Goal: Task Accomplishment & Management: Complete application form

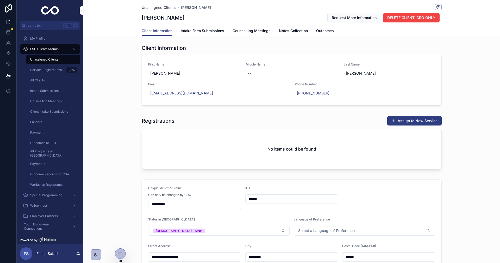
scroll to position [44, 0]
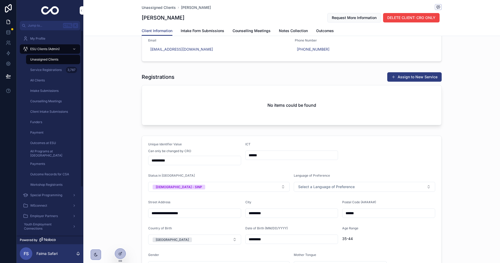
click at [64, 60] on div "Unassigned Clients" at bounding box center [53, 59] width 48 height 8
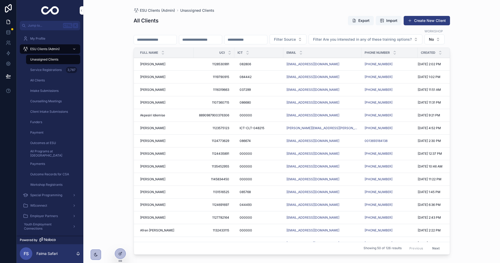
click at [267, 36] on input "scrollable content" at bounding box center [246, 39] width 43 height 7
paste input "**********"
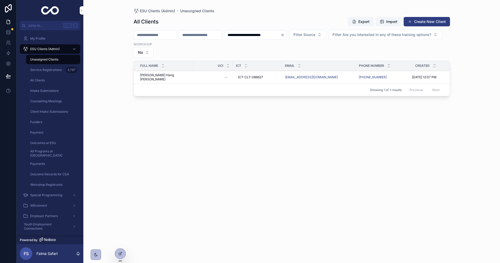
type input "**********"
click at [153, 77] on span "Kim Hang Tran" at bounding box center [165, 77] width 51 height 8
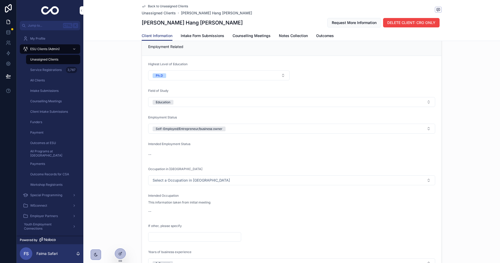
scroll to position [469, 0]
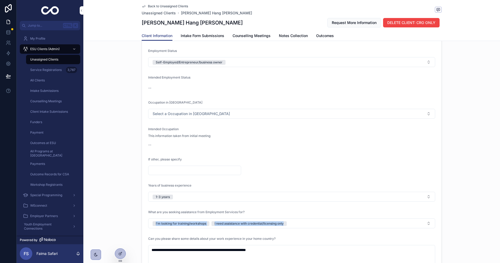
drag, startPoint x: 134, startPoint y: 226, endPoint x: 285, endPoint y: 224, distance: 151.4
click at [285, 224] on div "**********" at bounding box center [291, 179] width 417 height 421
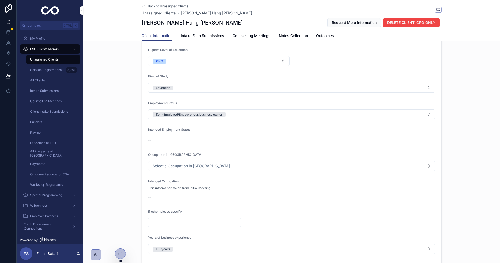
scroll to position [495, 0]
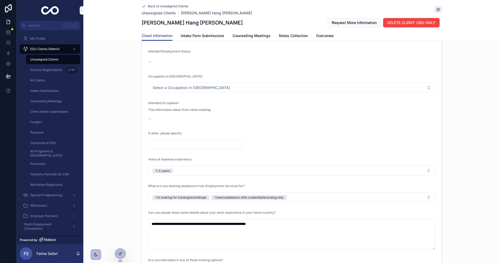
click at [101, 208] on div "**********" at bounding box center [291, 153] width 417 height 421
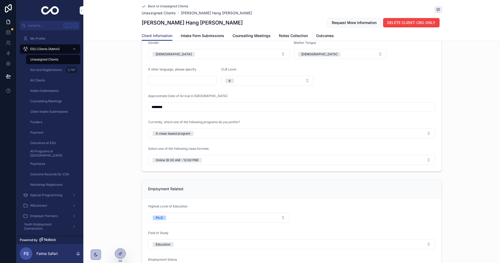
scroll to position [365, 0]
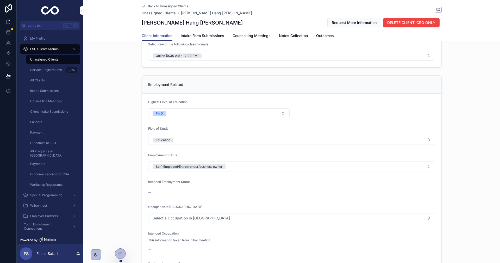
click at [192, 143] on button "Education" at bounding box center [291, 140] width 287 height 10
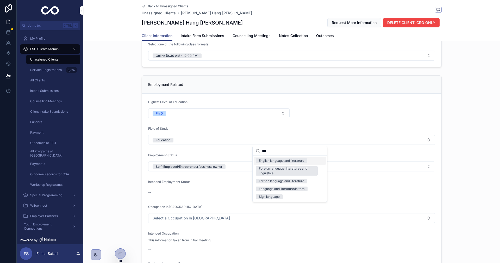
type input "***"
click at [271, 161] on div "English language and literature" at bounding box center [281, 160] width 45 height 5
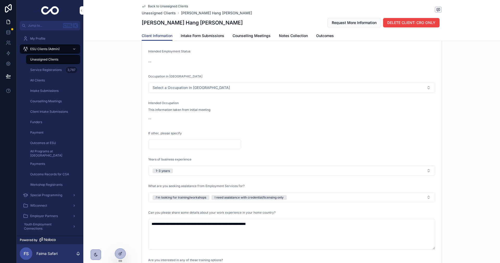
scroll to position [339, 0]
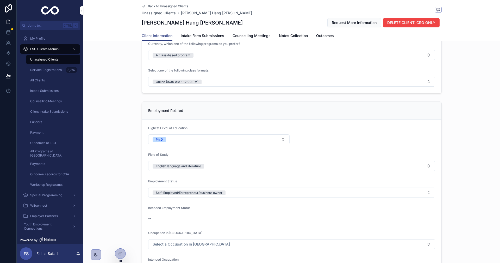
click at [202, 54] on button "A class-based program" at bounding box center [291, 55] width 287 height 10
click at [274, 91] on div "One-on-one employment coaching with an employment counsellor" at bounding box center [287, 93] width 56 height 9
click at [257, 80] on button "Online (9:30 AM - 12:00 PM)" at bounding box center [291, 82] width 287 height 10
click at [268, 102] on span "None" at bounding box center [263, 102] width 14 height 5
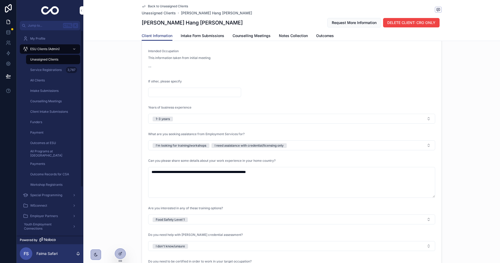
scroll to position [547, 0]
click at [287, 144] on span "I need assistance with credential/licensing only" at bounding box center [249, 145] width 75 height 5
drag, startPoint x: 142, startPoint y: 149, endPoint x: 240, endPoint y: 149, distance: 98.8
click at [240, 149] on form "**********" at bounding box center [292, 110] width 300 height 399
copy div "I'm looking for training/workshops"
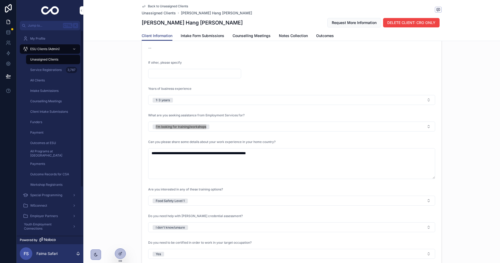
scroll to position [573, 0]
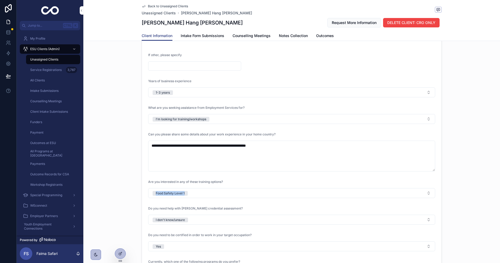
drag, startPoint x: 135, startPoint y: 198, endPoint x: 252, endPoint y: 196, distance: 117.0
click at [252, 196] on div "**********" at bounding box center [291, 75] width 417 height 421
copy div "Food Safety Level 1"
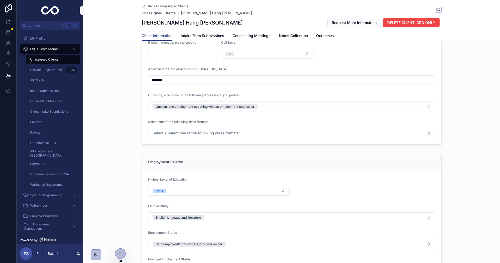
scroll to position [313, 0]
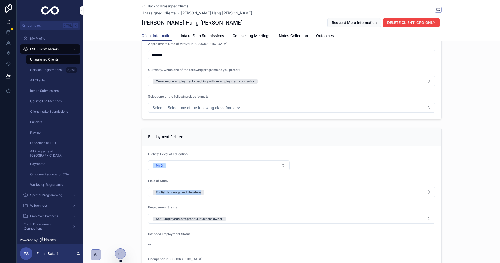
drag, startPoint x: 125, startPoint y: 199, endPoint x: 217, endPoint y: 198, distance: 91.7
copy div "English language and literature"
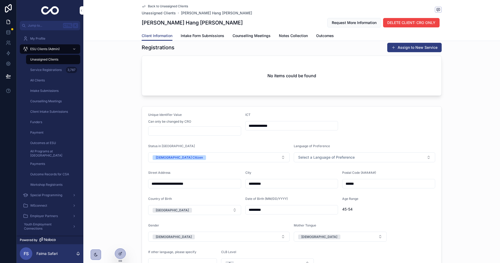
scroll to position [0, 0]
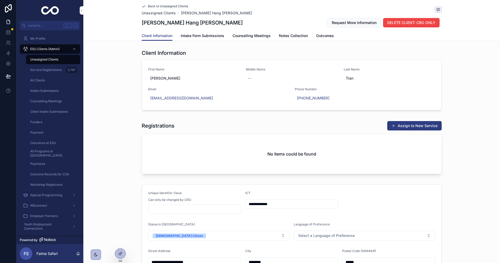
click at [399, 126] on button "Assign to New Service" at bounding box center [414, 125] width 54 height 9
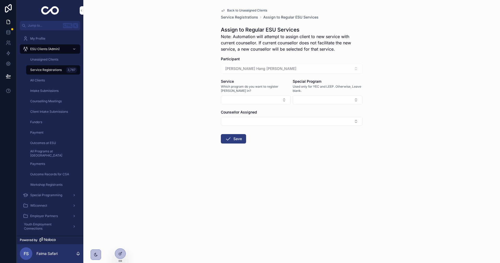
click at [244, 99] on button "Select Button" at bounding box center [256, 99] width 70 height 9
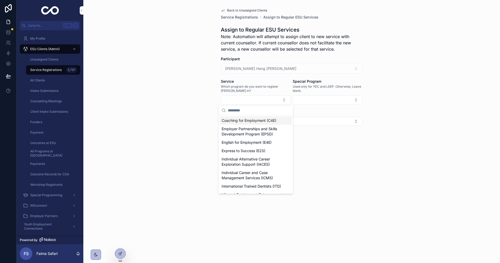
click at [250, 123] on div "Coaching for Employment (C4E)" at bounding box center [256, 120] width 72 height 8
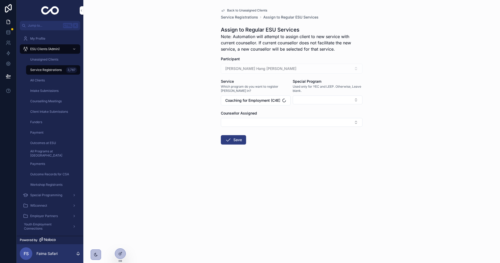
click at [250, 124] on button "Select Button" at bounding box center [292, 122] width 142 height 9
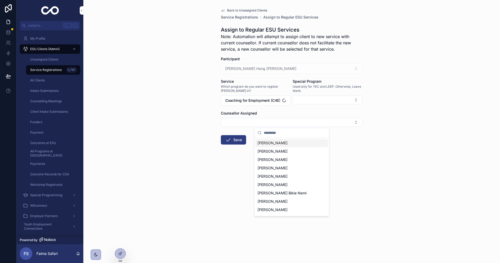
click at [208, 138] on div "Back to Unassigned Clients Service Registrations Assign to Regular ESU Services…" at bounding box center [291, 131] width 417 height 263
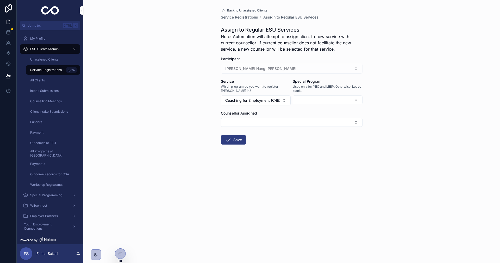
click at [227, 139] on icon "scrollable content" at bounding box center [228, 140] width 6 height 6
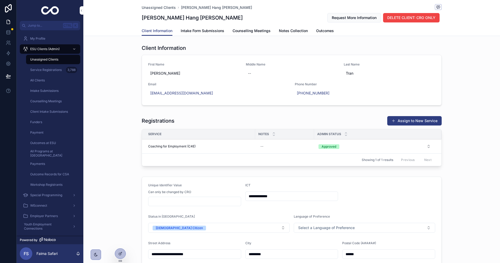
click at [48, 63] on div "Unassigned Clients" at bounding box center [53, 59] width 48 height 8
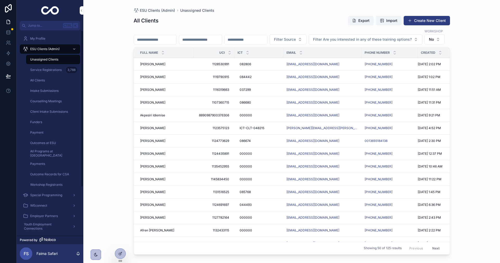
click at [86, 136] on div "ESU Clients (Admin) Unassigned Clients All Clients Export Import Create New Cli…" at bounding box center [291, 131] width 417 height 263
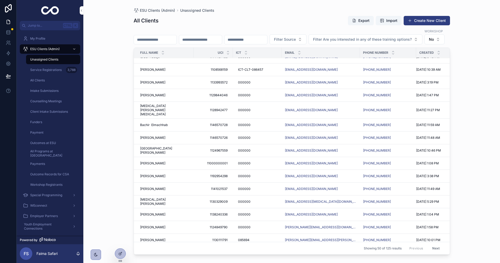
scroll to position [339, 0]
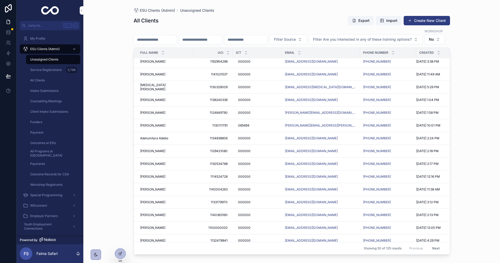
click at [165, 127] on span "Pamela Lozano Veliz" at bounding box center [152, 125] width 25 height 4
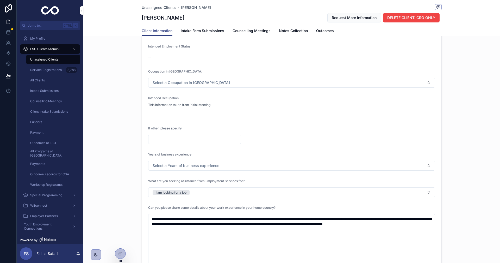
scroll to position [599, 0]
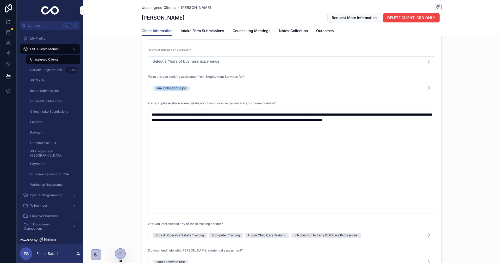
drag, startPoint x: 130, startPoint y: 89, endPoint x: 247, endPoint y: 84, distance: 117.4
click at [247, 84] on div "**********" at bounding box center [291, 81] width 417 height 494
copy div "I am looking for a job"
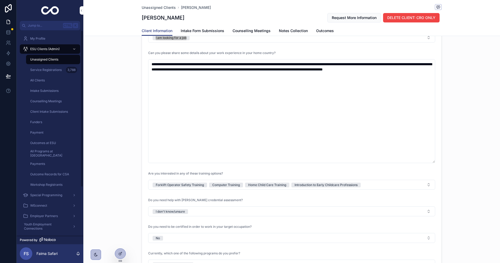
scroll to position [677, 0]
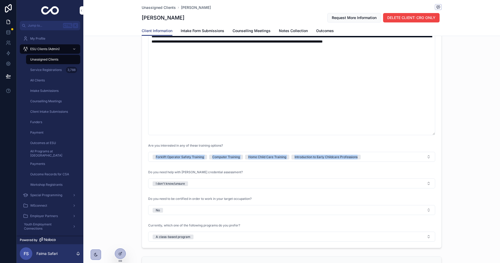
drag, startPoint x: 120, startPoint y: 157, endPoint x: 382, endPoint y: 161, distance: 262.2
click at [382, 161] on div "**********" at bounding box center [291, 3] width 417 height 494
copy span "Forklift Operator Safety Training Computer Training Home Child Care Training In…"
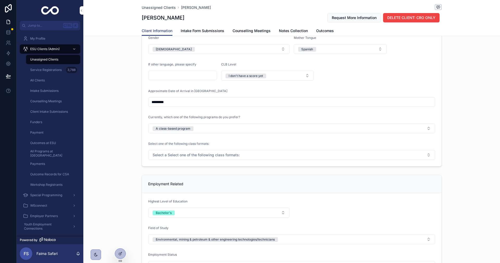
scroll to position [339, 0]
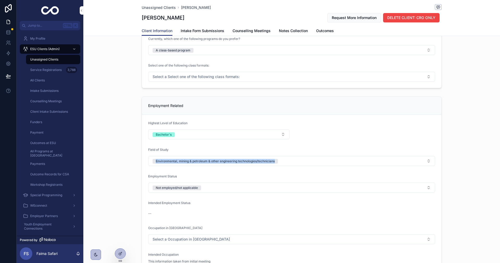
drag, startPoint x: 129, startPoint y: 165, endPoint x: 363, endPoint y: 162, distance: 233.5
copy div "Environmental, mining & petroleum & other engineering technologies/technicians"
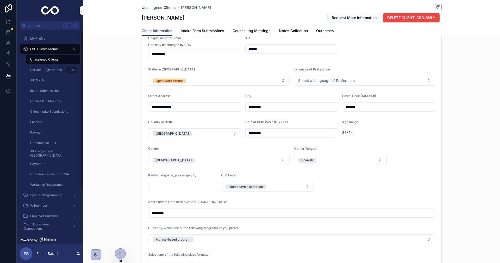
scroll to position [78, 0]
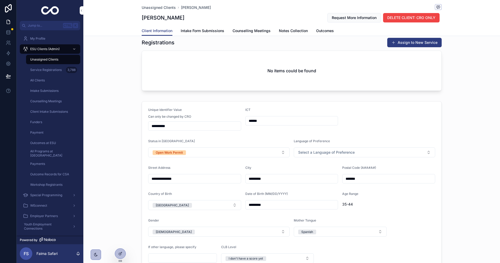
click at [405, 49] on div "Registrations Assign to New Service No items could be found" at bounding box center [292, 64] width 300 height 53
click at [408, 43] on button "Assign to New Service" at bounding box center [414, 42] width 54 height 9
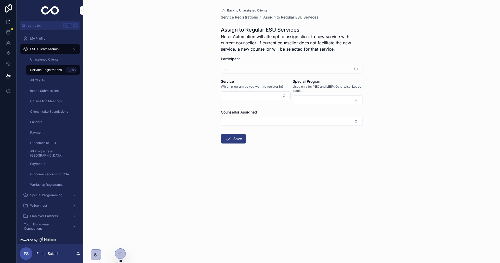
click at [280, 95] on button "Select Button" at bounding box center [256, 95] width 70 height 9
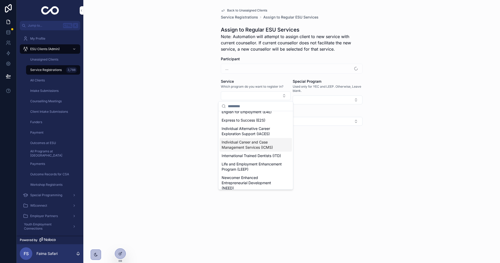
scroll to position [78, 0]
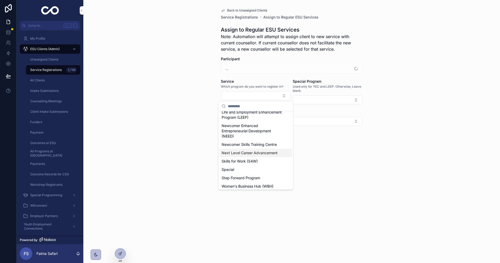
click at [248, 155] on span "Next Level Career Advancement" at bounding box center [250, 152] width 56 height 5
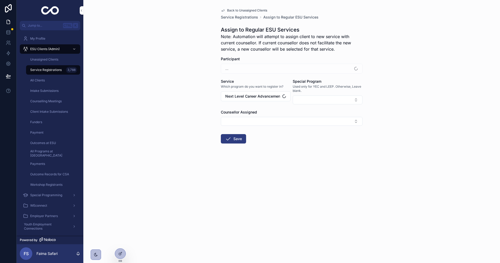
click at [233, 139] on button "Save" at bounding box center [233, 138] width 25 height 9
click at [64, 60] on div "Unassigned Clients" at bounding box center [53, 59] width 48 height 8
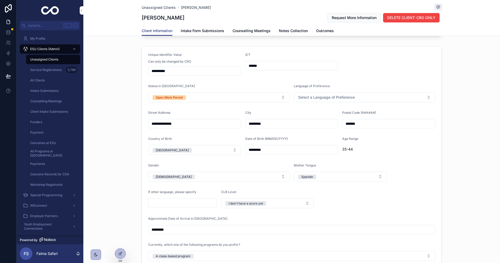
scroll to position [157, 0]
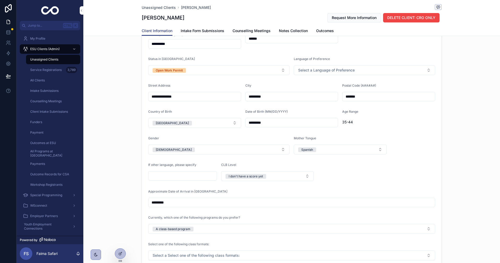
click at [59, 61] on div "Unassigned Clients" at bounding box center [53, 59] width 48 height 8
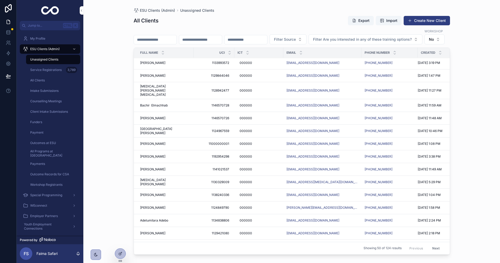
scroll to position [156, 0]
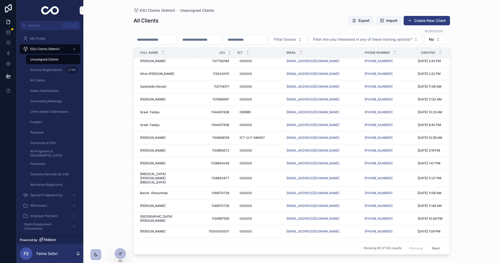
click at [248, 58] on div "ICT" at bounding box center [259, 53] width 49 height 10
click at [248, 54] on icon "scrollable content" at bounding box center [248, 53] width 2 height 1
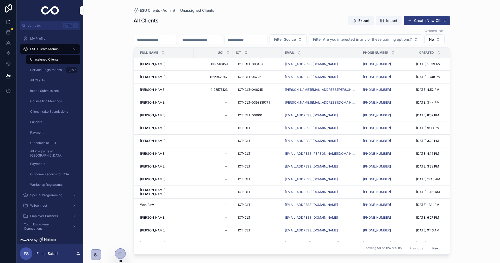
click at [149, 92] on span "Karl Zaraspe" at bounding box center [152, 90] width 25 height 4
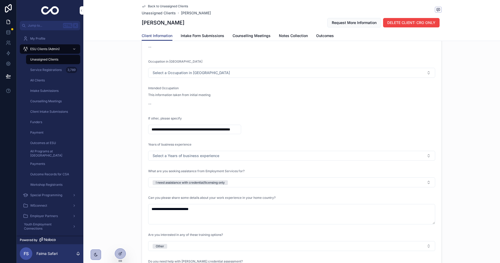
scroll to position [573, 0]
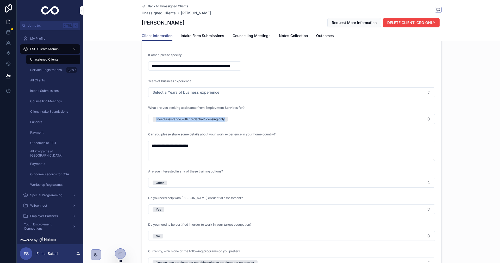
drag, startPoint x: 135, startPoint y: 124, endPoint x: 254, endPoint y: 124, distance: 119.6
click at [254, 124] on div "**********" at bounding box center [291, 70] width 417 height 411
copy div "I need assistance with credential/licensing only"
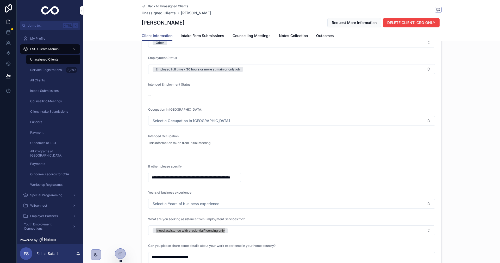
scroll to position [521, 0]
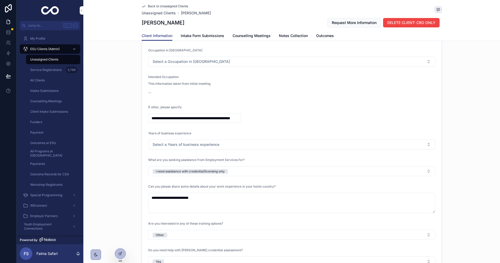
click at [169, 118] on input "**********" at bounding box center [195, 117] width 92 height 7
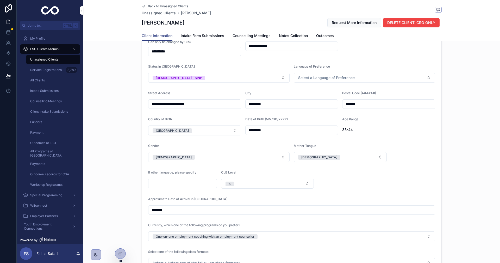
scroll to position [78, 0]
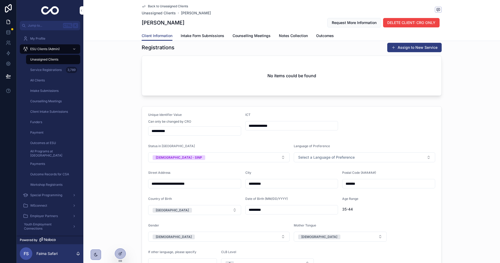
click at [402, 49] on button "Assign to New Service" at bounding box center [414, 47] width 54 height 9
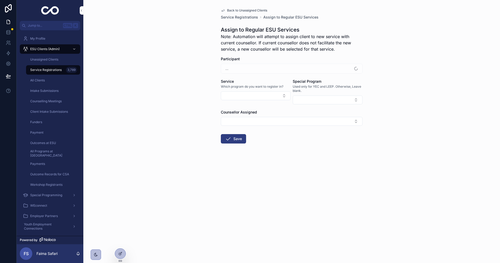
click at [263, 94] on button "Select Button" at bounding box center [256, 95] width 70 height 9
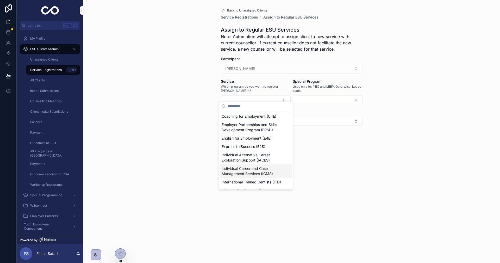
click at [263, 174] on span "Individual Career and Case Management Services (ICMS)" at bounding box center [253, 171] width 62 height 10
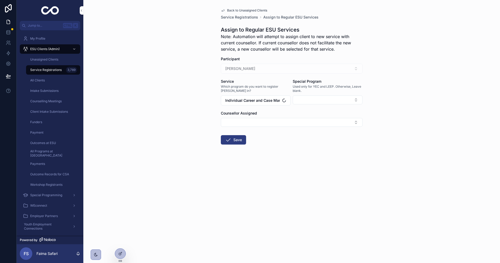
click at [264, 121] on button "Select Button" at bounding box center [292, 122] width 142 height 9
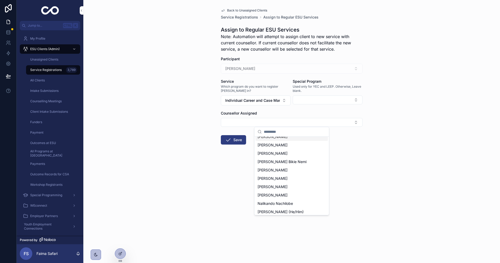
scroll to position [78, 0]
click at [284, 155] on span "Nalikando Nachilobe" at bounding box center [275, 155] width 35 height 5
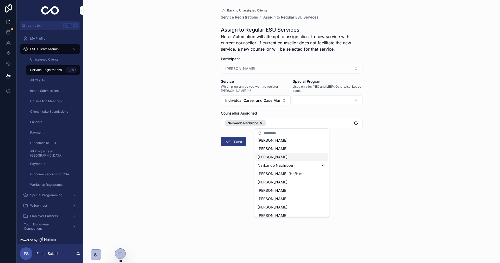
scroll to position [87, 0]
click at [241, 141] on button "Save" at bounding box center [233, 141] width 25 height 9
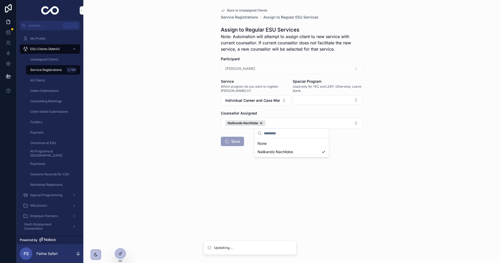
scroll to position [0, 0]
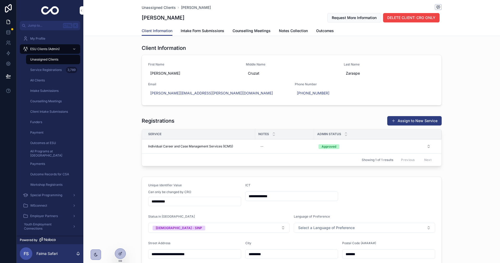
click at [57, 59] on span "Unassigned Clients" at bounding box center [44, 59] width 28 height 4
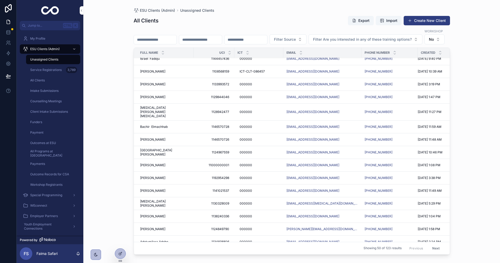
scroll to position [106, 0]
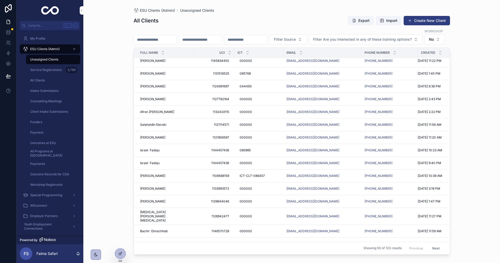
click at [149, 152] on span "Israel Fadoju" at bounding box center [150, 150] width 20 height 4
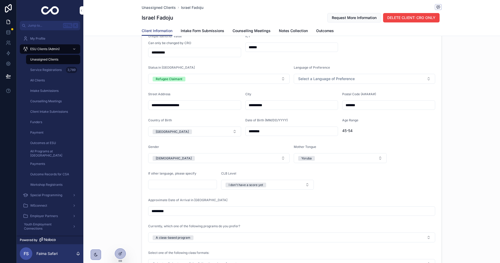
scroll to position [208, 0]
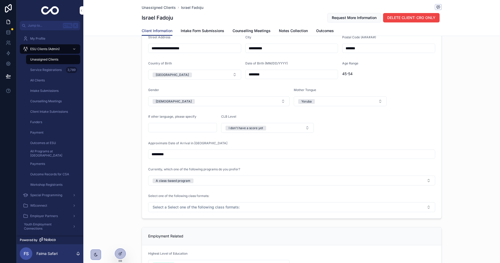
click at [279, 126] on button "I don't have a score yet" at bounding box center [267, 128] width 93 height 10
click at [272, 150] on div "None" at bounding box center [265, 149] width 72 height 8
click at [166, 129] on input "scrollable content" at bounding box center [183, 127] width 68 height 7
type input "*******"
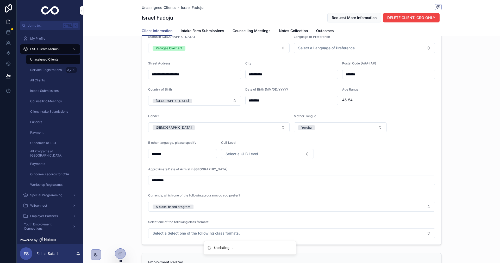
click at [139, 115] on div "**********" at bounding box center [291, 121] width 417 height 252
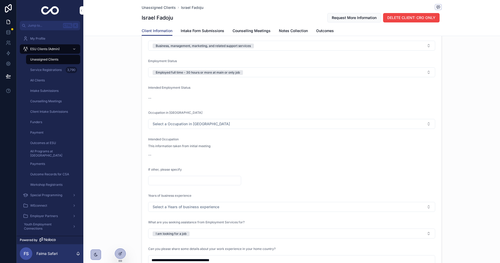
scroll to position [495, 0]
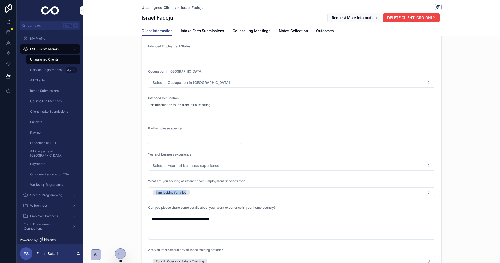
drag, startPoint x: 136, startPoint y: 196, endPoint x: 208, endPoint y: 191, distance: 71.8
click at [208, 191] on div "**********" at bounding box center [291, 146] width 417 height 416
copy div "I am looking for a job"
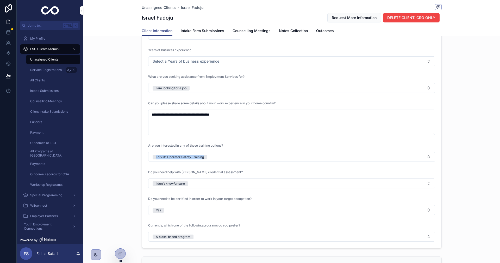
drag, startPoint x: 126, startPoint y: 157, endPoint x: 327, endPoint y: 158, distance: 200.9
click at [327, 158] on div "**********" at bounding box center [291, 42] width 417 height 416
copy div "Forklift Operator Safety Training"
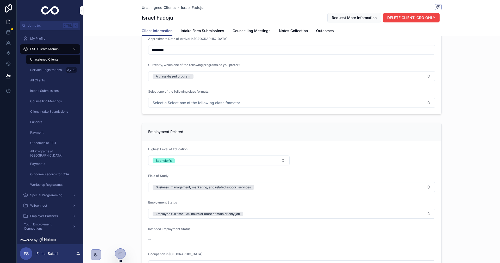
scroll to position [365, 0]
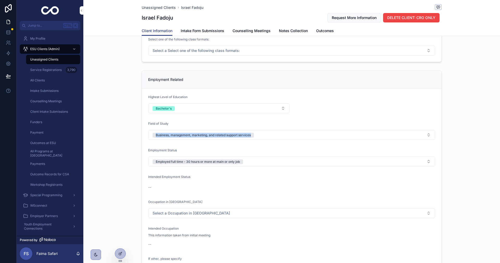
drag, startPoint x: 139, startPoint y: 138, endPoint x: 325, endPoint y: 139, distance: 185.8
copy div "Business, management, marketing, and related support services"
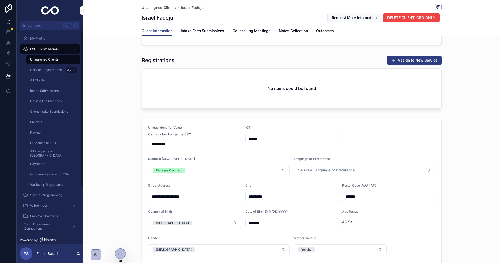
scroll to position [52, 0]
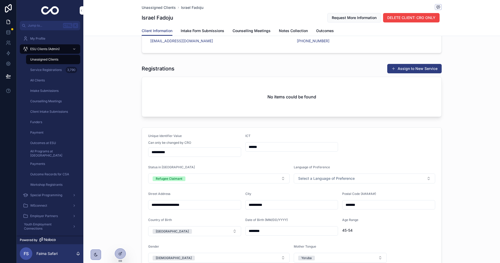
click at [409, 67] on button "Assign to New Service" at bounding box center [414, 68] width 54 height 9
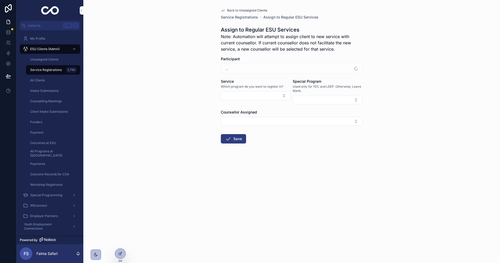
click at [238, 96] on button "Select Button" at bounding box center [256, 95] width 70 height 9
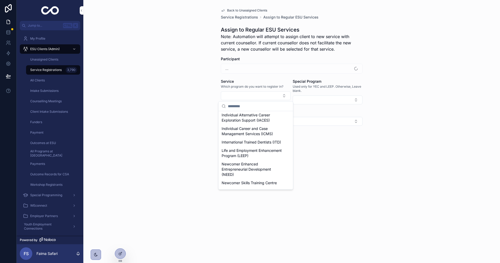
scroll to position [78, 0]
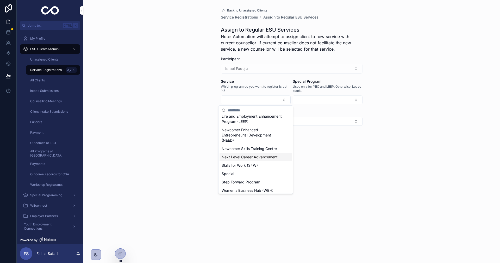
click at [245, 159] on span "Next Level Career Advancement" at bounding box center [250, 156] width 56 height 5
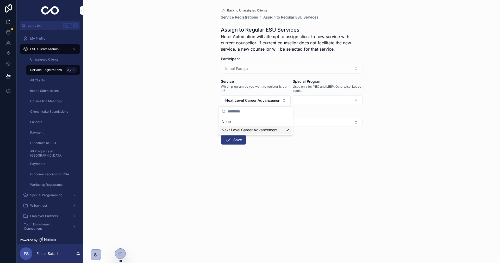
scroll to position [0, 0]
click at [171, 139] on div "Back to Unassigned Clients Service Registrations Assign to Regular ESU Services…" at bounding box center [291, 131] width 417 height 263
click at [238, 140] on button "Save" at bounding box center [233, 139] width 25 height 9
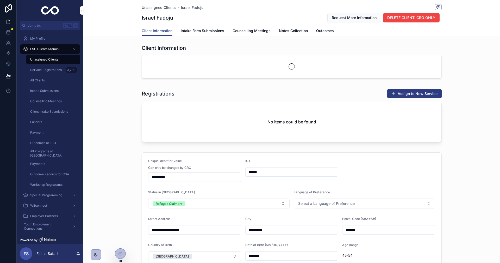
click at [71, 60] on div "Unassigned Clients" at bounding box center [53, 59] width 48 height 8
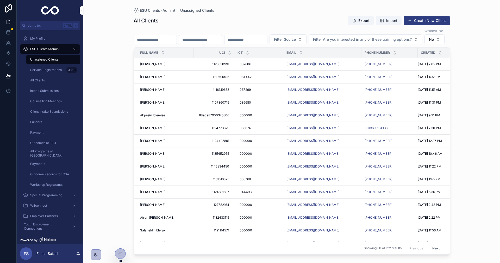
scroll to position [130, 0]
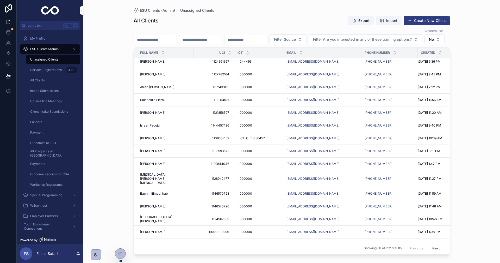
click at [150, 127] on span "Israel Fadoju" at bounding box center [150, 125] width 20 height 4
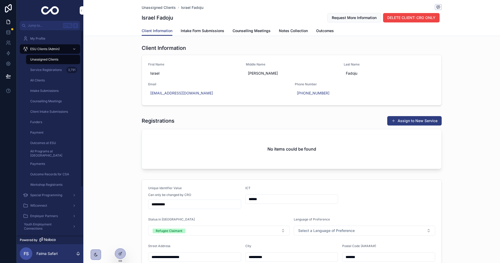
click at [67, 59] on div "Unassigned Clients" at bounding box center [53, 59] width 48 height 8
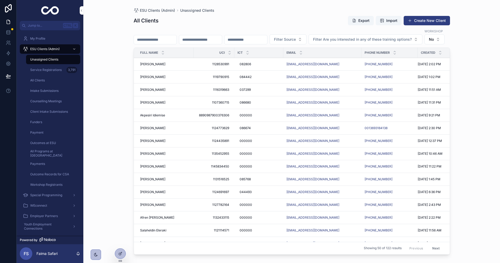
scroll to position [104, 0]
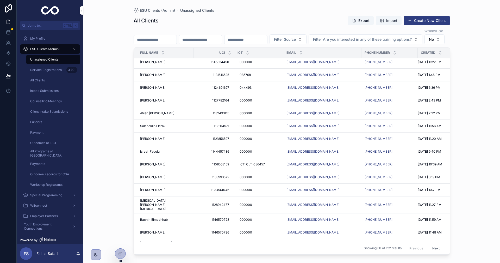
click at [153, 153] on span "Israel Fadoju" at bounding box center [150, 151] width 20 height 4
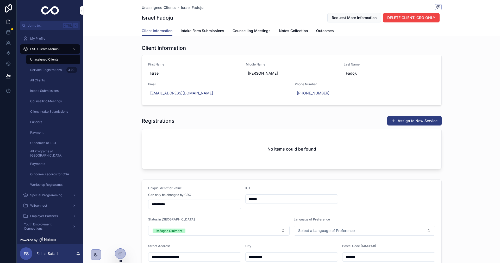
click at [395, 17] on span "DELETE CLIENT: CRO ONLY" at bounding box center [411, 17] width 48 height 5
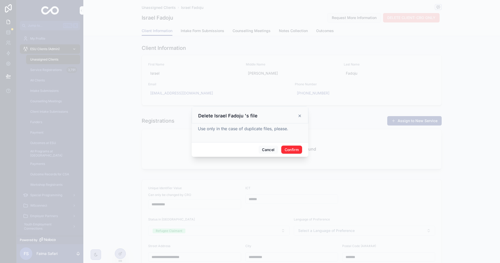
click at [287, 151] on button "Confirm" at bounding box center [291, 149] width 21 height 8
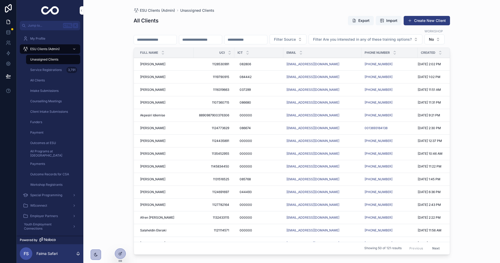
scroll to position [104, 0]
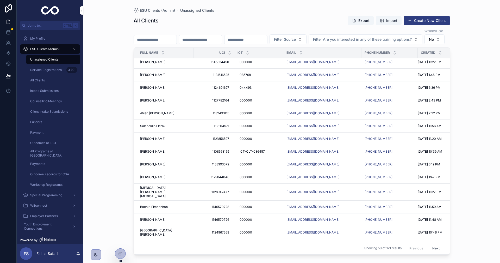
click at [150, 90] on span "Rachna Shah" at bounding box center [152, 87] width 25 height 4
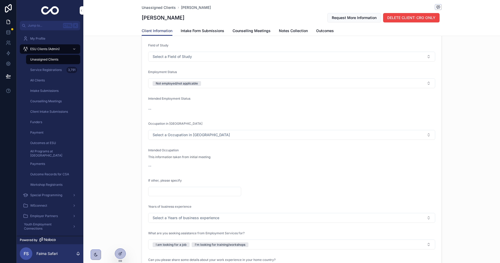
scroll to position [547, 0]
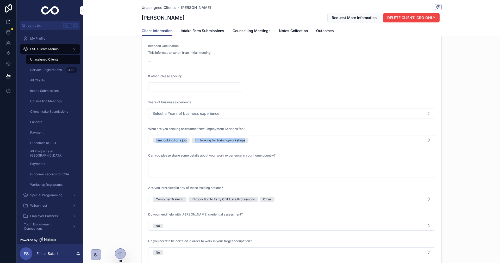
drag, startPoint x: 126, startPoint y: 139, endPoint x: 283, endPoint y: 144, distance: 158.0
click at [283, 144] on div "Employment Related Highest Level of Education High School Field of Study Select…" at bounding box center [291, 89] width 417 height 406
drag, startPoint x: 126, startPoint y: 204, endPoint x: 258, endPoint y: 200, distance: 131.6
click at [258, 200] on div "Employment Related Highest Level of Education High School Field of Study Select…" at bounding box center [291, 89] width 417 height 406
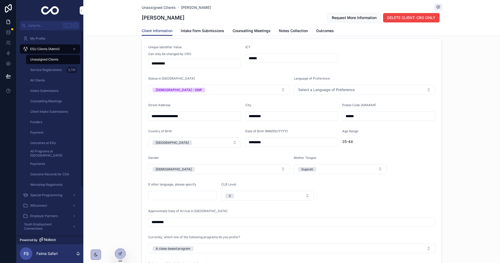
scroll to position [78, 0]
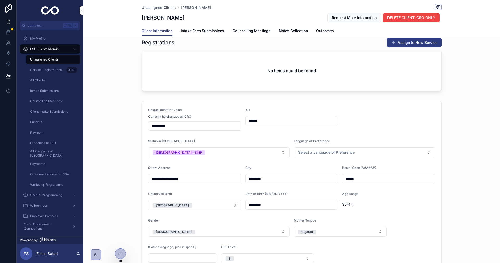
drag, startPoint x: 418, startPoint y: 41, endPoint x: 407, endPoint y: 41, distance: 10.7
click at [418, 41] on button "Assign to New Service" at bounding box center [414, 42] width 54 height 9
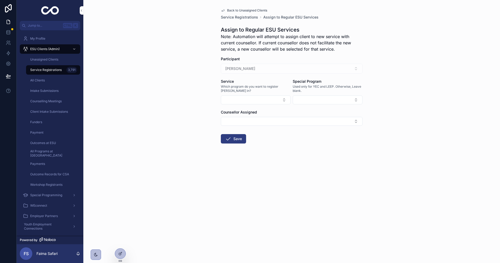
click at [242, 95] on button "Select Button" at bounding box center [256, 99] width 70 height 9
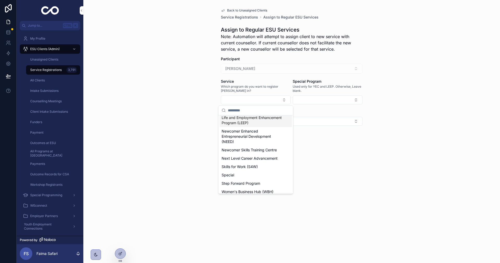
scroll to position [99, 0]
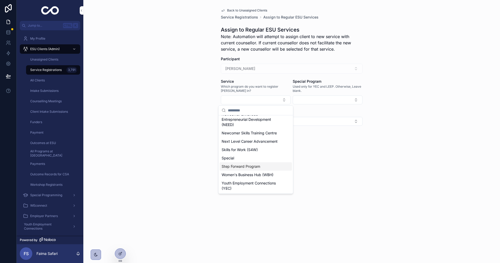
click at [250, 165] on span "Step Forward Program" at bounding box center [241, 166] width 39 height 5
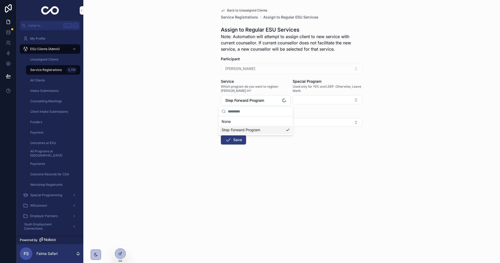
scroll to position [0, 0]
click at [229, 141] on icon "scrollable content" at bounding box center [228, 140] width 6 height 6
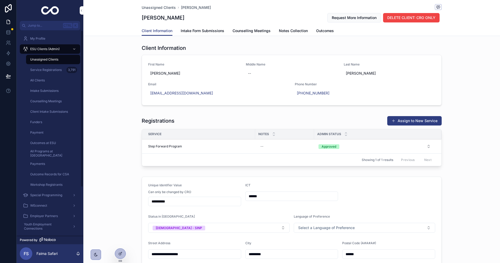
click at [54, 68] on span "Service Registrations" at bounding box center [46, 70] width 32 height 4
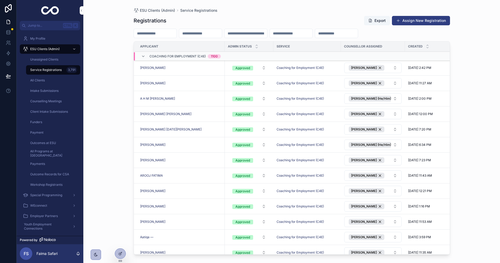
click at [201, 32] on input "scrollable content" at bounding box center [200, 33] width 43 height 7
paste input "**********"
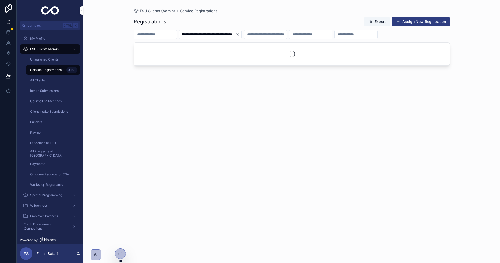
type input "**********"
click at [239, 34] on icon "Clear" at bounding box center [237, 34] width 4 height 4
click at [148, 37] on input "scrollable content" at bounding box center [155, 34] width 43 height 7
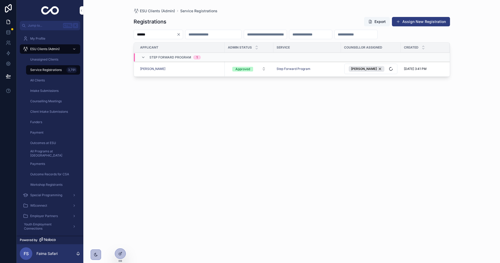
type input "******"
click at [370, 144] on div "Registrations Export Assign New Registration ****** Applicant Admin Status Serv…" at bounding box center [292, 135] width 317 height 243
click at [394, 71] on button "Loredana Zaraspe" at bounding box center [370, 69] width 53 height 10
click at [424, 116] on div "Registrations Export Assign New Registration ****** Applicant Admin Status Serv…" at bounding box center [292, 135] width 317 height 243
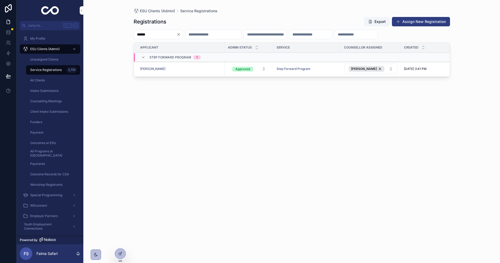
click at [180, 35] on icon "Clear" at bounding box center [179, 34] width 2 height 2
click at [61, 60] on div "Unassigned Clients" at bounding box center [53, 59] width 48 height 8
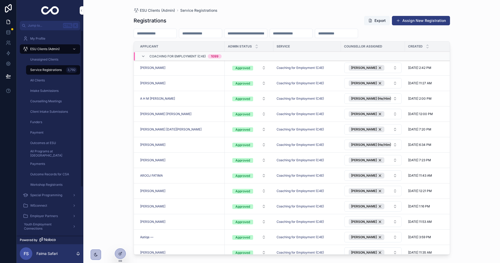
click at [60, 59] on div "Unassigned Clients" at bounding box center [53, 59] width 48 height 8
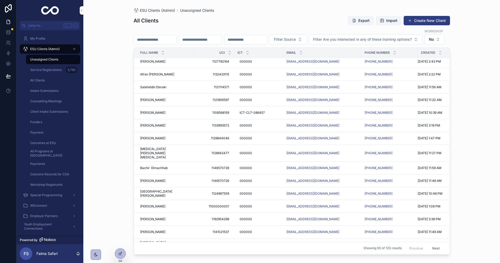
scroll to position [78, 0]
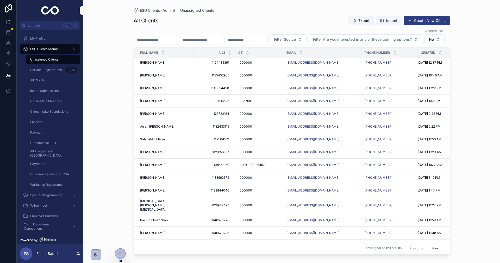
click at [157, 103] on span "Adewumi Adeyemi" at bounding box center [152, 101] width 25 height 4
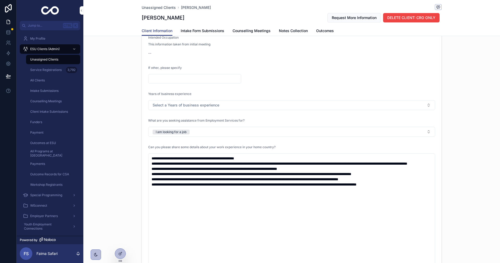
scroll to position [573, 0]
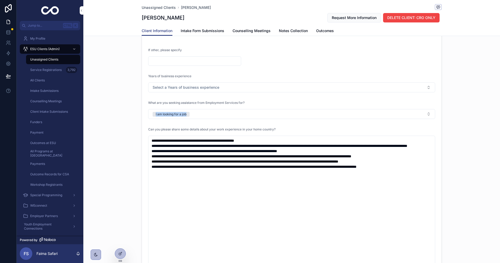
drag, startPoint x: 125, startPoint y: 114, endPoint x: 220, endPoint y: 117, distance: 94.6
click at [220, 117] on div "Employment Related Highest Level of Education Bachelor's Field of Study Account…" at bounding box center [291, 136] width 417 height 552
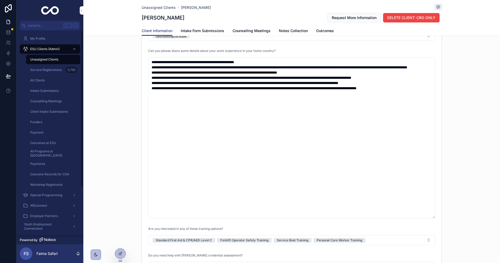
scroll to position [704, 0]
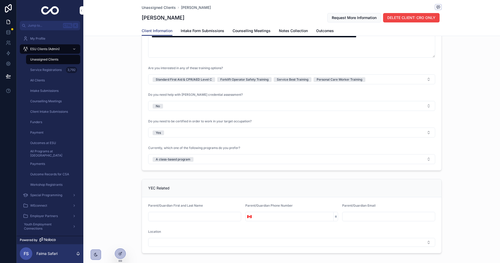
drag, startPoint x: 433, startPoint y: 165, endPoint x: 431, endPoint y: 57, distance: 108.7
click at [431, 57] on textarea "**********" at bounding box center [291, 31] width 287 height 52
drag, startPoint x: 127, startPoint y: 85, endPoint x: 363, endPoint y: 82, distance: 235.6
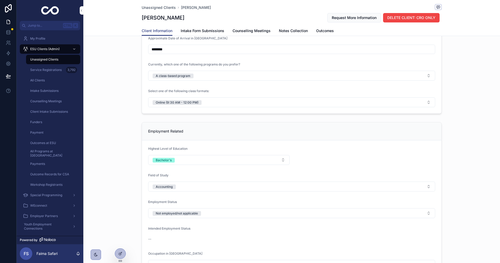
scroll to position [339, 0]
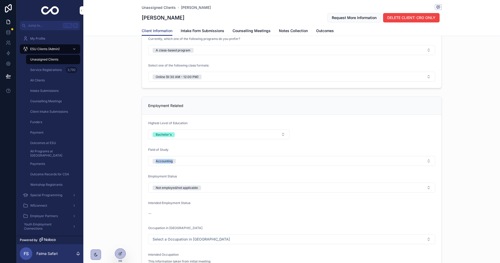
drag, startPoint x: 121, startPoint y: 156, endPoint x: 239, endPoint y: 164, distance: 118.3
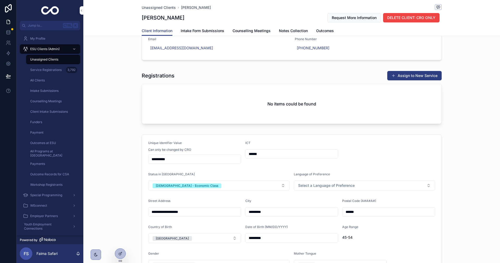
scroll to position [0, 0]
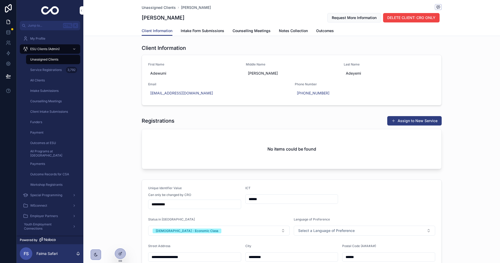
click at [418, 125] on button "Assign to New Service" at bounding box center [414, 120] width 54 height 9
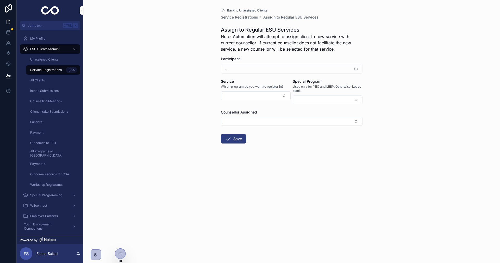
click at [271, 99] on button "Select Button" at bounding box center [256, 95] width 70 height 9
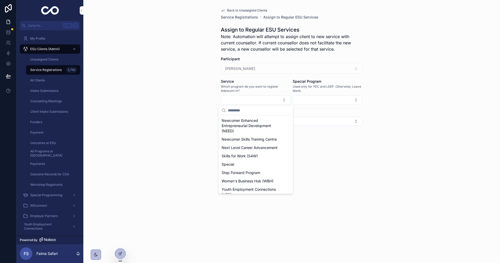
scroll to position [99, 0]
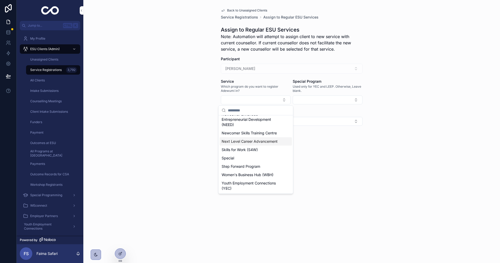
click at [267, 144] on span "Next Level Career Advancement" at bounding box center [250, 141] width 56 height 5
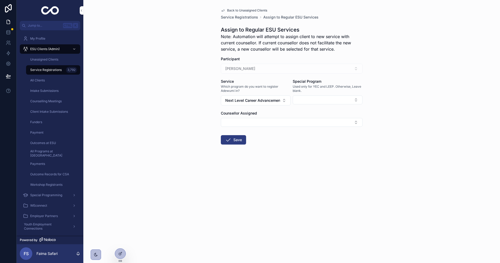
drag, startPoint x: 229, startPoint y: 133, endPoint x: 226, endPoint y: 141, distance: 9.1
click at [227, 138] on form "Participant Adewumi Adeyemi Service Which program do you want to register Adewu…" at bounding box center [292, 116] width 142 height 121
click at [226, 141] on icon "scrollable content" at bounding box center [228, 140] width 6 height 6
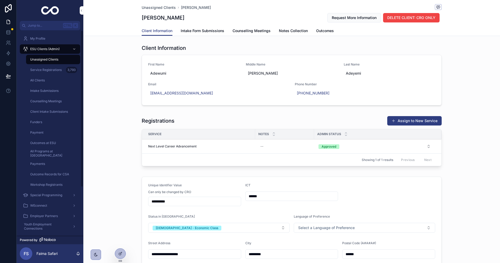
click at [37, 56] on div "Unassigned Clients" at bounding box center [53, 59] width 48 height 8
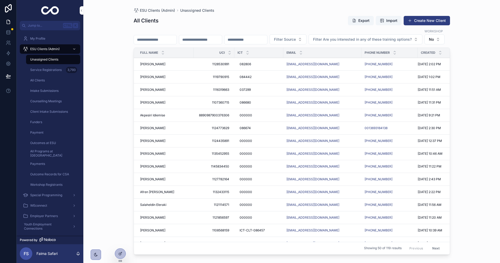
click at [154, 130] on span "[PERSON_NAME]" at bounding box center [152, 128] width 25 height 4
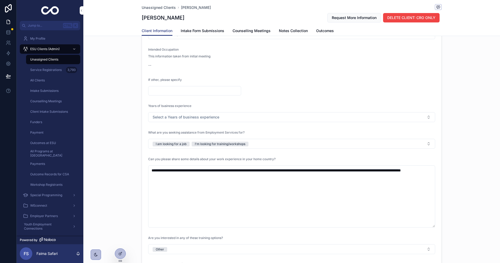
scroll to position [547, 0]
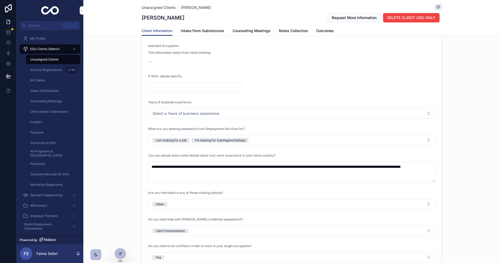
drag, startPoint x: 432, startPoint y: 223, endPoint x: 433, endPoint y: 181, distance: 41.4
click at [433, 181] on textarea "**********" at bounding box center [291, 172] width 287 height 21
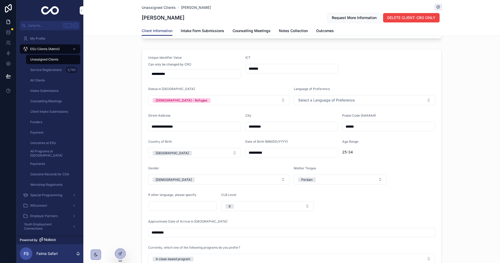
scroll to position [235, 0]
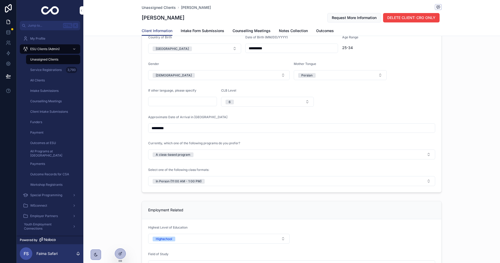
click at [219, 182] on button "In Person (11:00 AM - 1:00 PM)" at bounding box center [291, 181] width 287 height 10
click at [196, 237] on button "Highschool" at bounding box center [218, 238] width 141 height 10
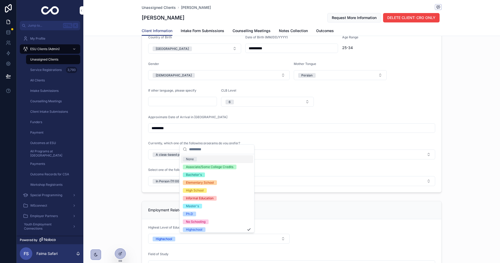
click at [121, 195] on div "**********" at bounding box center [291, 250] width 417 height 885
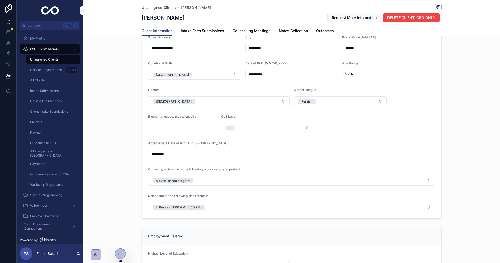
scroll to position [313, 0]
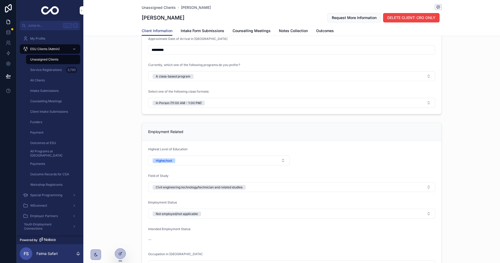
click at [179, 17] on h1 "[PERSON_NAME]" at bounding box center [163, 17] width 43 height 7
drag, startPoint x: 129, startPoint y: 78, endPoint x: 121, endPoint y: 89, distance: 14.3
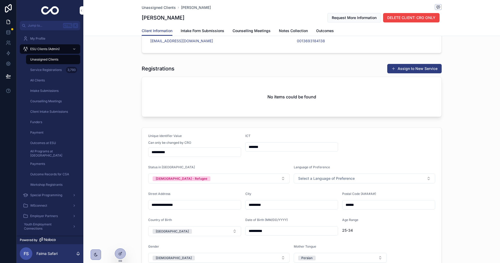
scroll to position [0, 0]
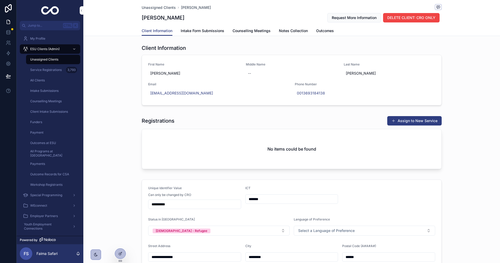
click at [325, 92] on div "0013693184138" at bounding box center [365, 92] width 140 height 9
drag, startPoint x: 168, startPoint y: 199, endPoint x: 172, endPoint y: 205, distance: 6.7
click at [168, 199] on div "**********" at bounding box center [194, 197] width 93 height 23
click at [172, 205] on input "**********" at bounding box center [195, 203] width 92 height 7
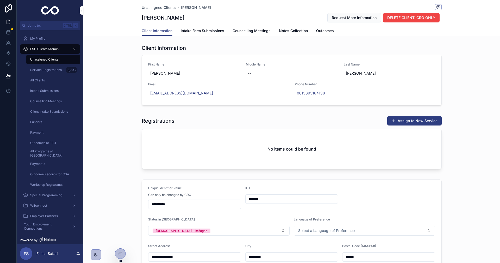
click at [172, 205] on input "**********" at bounding box center [195, 203] width 92 height 7
click at [109, 116] on div "Registrations Assign to New Service No items could be found" at bounding box center [291, 143] width 417 height 59
click at [322, 92] on link "0013693184138" at bounding box center [311, 92] width 28 height 5
click at [329, 92] on div "0013693184138" at bounding box center [365, 92] width 140 height 9
click at [331, 101] on input "**********" at bounding box center [322, 99] width 37 height 7
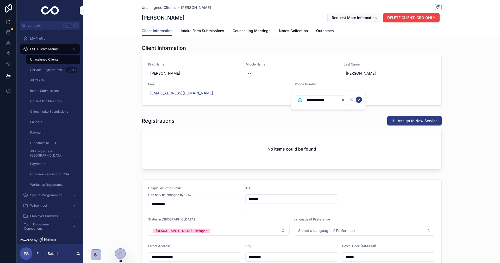
click at [331, 101] on input "**********" at bounding box center [322, 99] width 37 height 7
click at [310, 100] on input "**********" at bounding box center [322, 99] width 37 height 7
click at [316, 98] on input "**********" at bounding box center [322, 99] width 37 height 7
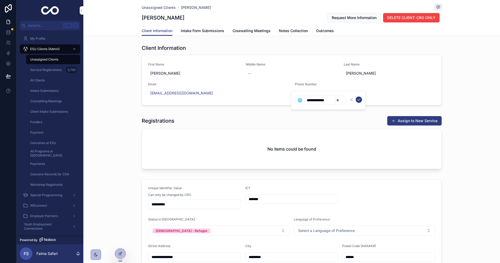
drag, startPoint x: 313, startPoint y: 100, endPoint x: 355, endPoint y: 98, distance: 42.2
click at [355, 98] on form "**********" at bounding box center [329, 100] width 67 height 10
click at [310, 126] on div "Registrations Assign to New Service No items could be found" at bounding box center [292, 142] width 300 height 53
click at [329, 90] on div "0013693184138" at bounding box center [365, 92] width 140 height 9
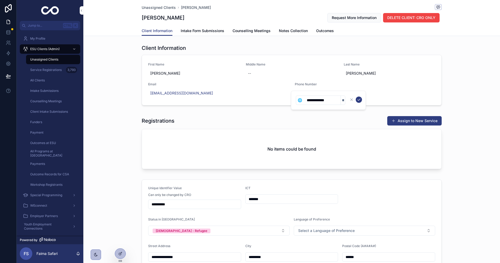
click at [314, 100] on input "**********" at bounding box center [322, 99] width 37 height 7
type input "**********"
click at [357, 99] on button "scrollable content" at bounding box center [359, 99] width 6 height 6
click at [272, 114] on div "Registrations Assign to New Service No items could be found" at bounding box center [291, 143] width 417 height 59
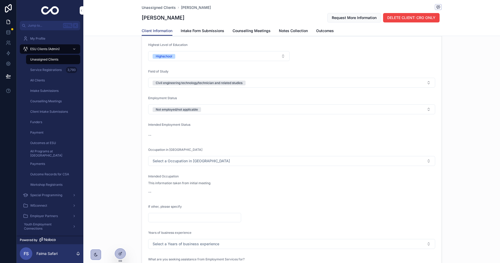
scroll to position [547, 0]
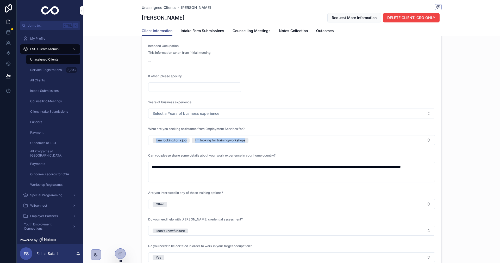
drag, startPoint x: 123, startPoint y: 144, endPoint x: 235, endPoint y: 147, distance: 112.6
click at [235, 147] on div "**********" at bounding box center [291, 91] width 417 height 411
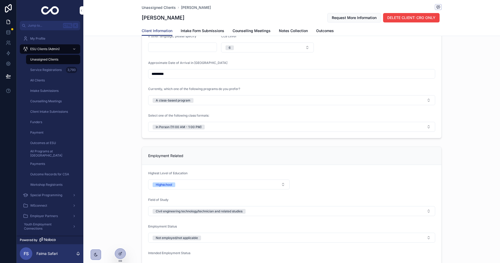
scroll to position [339, 0]
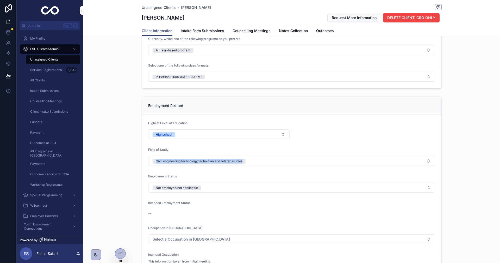
drag, startPoint x: 133, startPoint y: 161, endPoint x: 318, endPoint y: 164, distance: 184.8
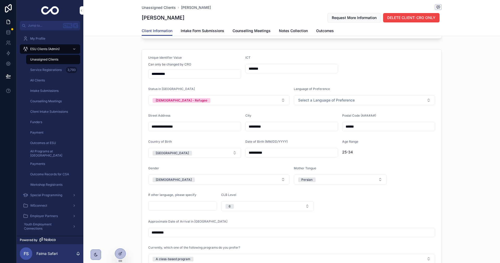
scroll to position [0, 0]
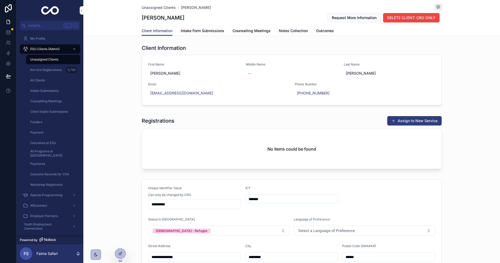
click at [409, 122] on button "Assign to New Service" at bounding box center [414, 120] width 54 height 9
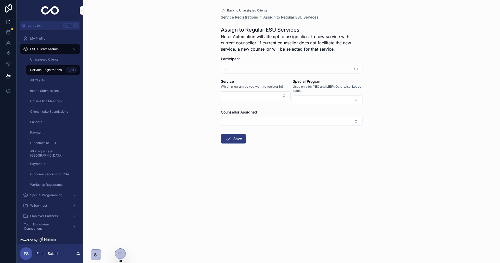
click at [275, 98] on button "Select Button" at bounding box center [256, 95] width 70 height 9
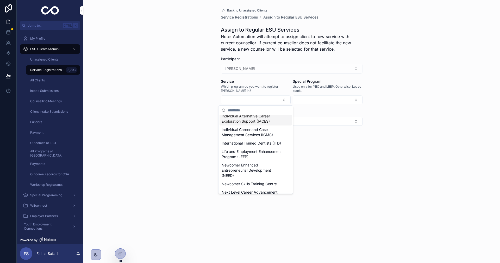
scroll to position [78, 0]
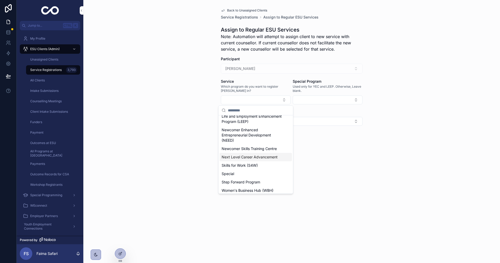
click at [260, 159] on span "Next Level Career Advancement" at bounding box center [250, 156] width 56 height 5
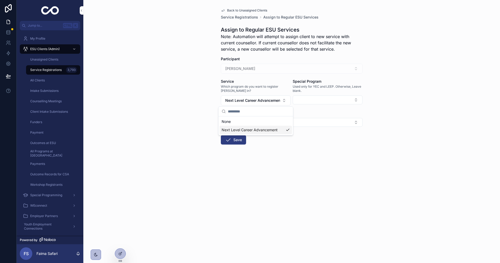
scroll to position [0, 0]
click at [236, 144] on button "Save" at bounding box center [233, 139] width 25 height 9
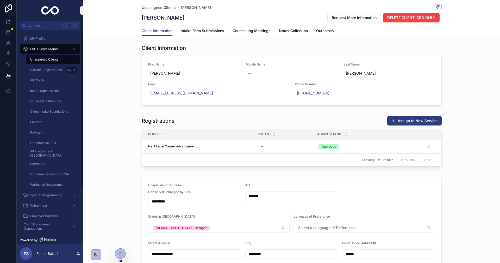
click at [52, 55] on link "Unassigned Clients" at bounding box center [53, 59] width 54 height 9
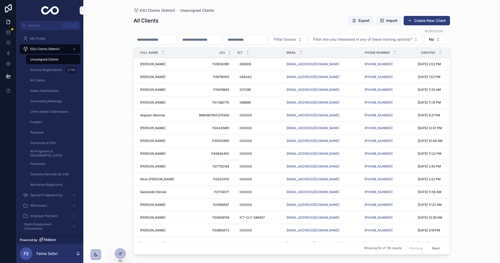
click at [165, 104] on span "[PERSON_NAME]" at bounding box center [152, 102] width 25 height 4
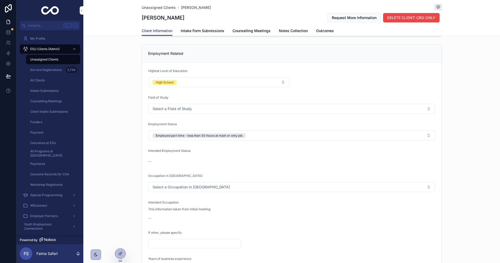
scroll to position [208, 0]
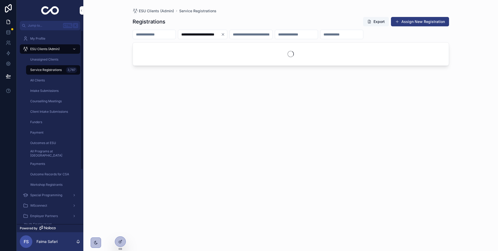
type input "**********"
click at [225, 35] on icon "Clear" at bounding box center [223, 34] width 4 height 4
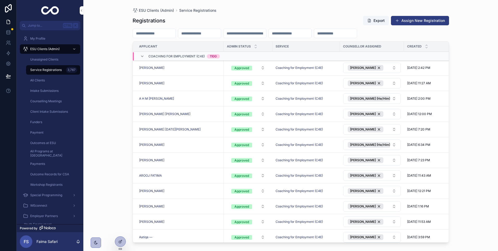
click at [215, 33] on input "scrollable content" at bounding box center [199, 33] width 43 height 7
paste input "**********"
type input "**********"
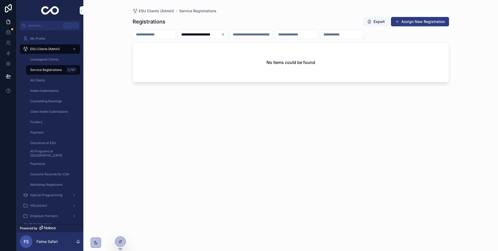
click at [225, 35] on icon "Clear" at bounding box center [223, 34] width 4 height 4
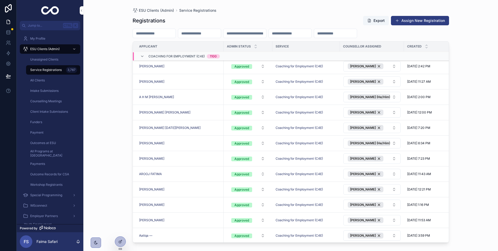
scroll to position [156, 0]
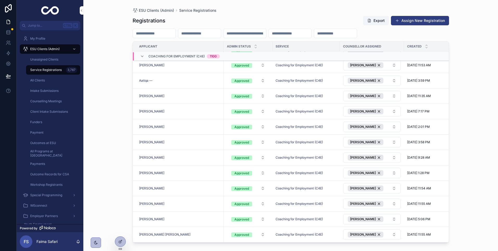
drag, startPoint x: 123, startPoint y: 184, endPoint x: 116, endPoint y: 228, distance: 44.6
click at [123, 188] on div "ESU Clients (Admin) Service Registrations Registrations Export Assign New Regis…" at bounding box center [290, 125] width 415 height 251
click at [212, 33] on input "scrollable content" at bounding box center [199, 33] width 43 height 7
paste input "**********"
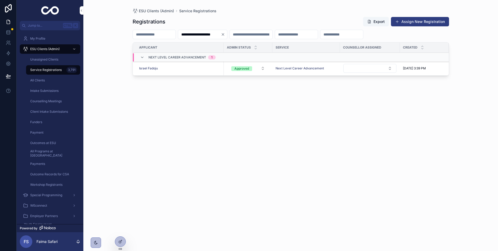
type input "**********"
click at [225, 36] on icon "Clear" at bounding box center [223, 34] width 4 height 4
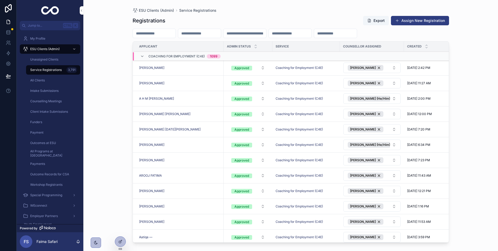
click at [212, 36] on input "scrollable content" at bounding box center [199, 33] width 43 height 7
paste input "**********"
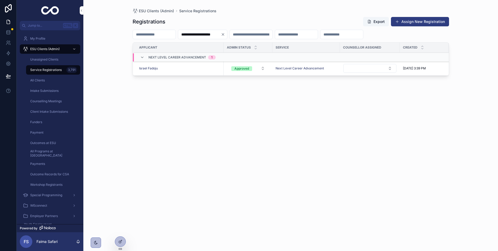
type input "**********"
click at [225, 33] on icon "Clear" at bounding box center [223, 34] width 4 height 4
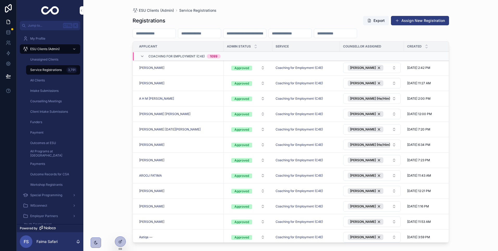
click at [210, 35] on input "scrollable content" at bounding box center [199, 33] width 43 height 7
paste input "**********"
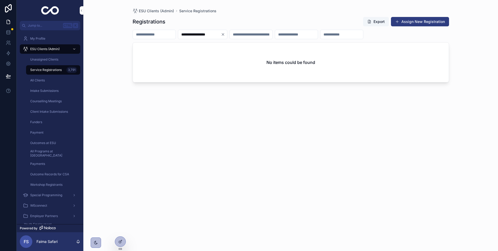
type input "**********"
click at [224, 34] on icon "Clear" at bounding box center [223, 34] width 2 height 2
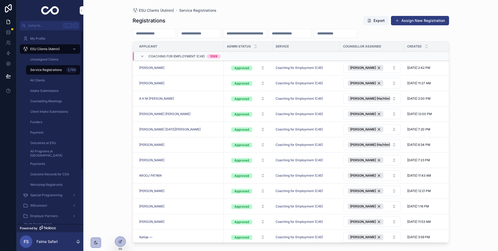
click at [221, 32] on input "scrollable content" at bounding box center [199, 33] width 43 height 7
paste input "**********"
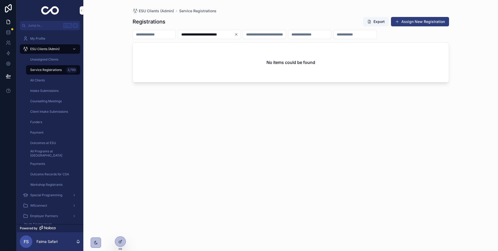
type input "**********"
click at [237, 35] on icon "Clear" at bounding box center [236, 34] width 2 height 2
click at [163, 35] on input "scrollable content" at bounding box center [154, 34] width 43 height 7
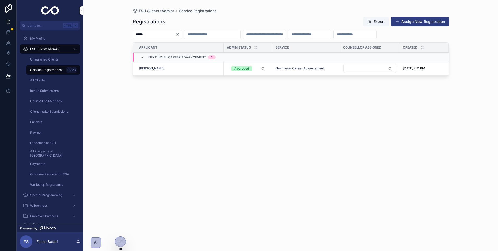
type input "*****"
click at [153, 66] on span "[PERSON_NAME]" at bounding box center [151, 68] width 25 height 4
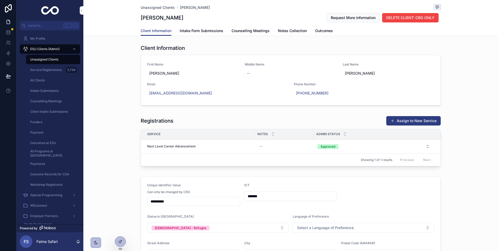
click at [198, 147] on div "Next Level Career Advancement Next Level Career Advancement" at bounding box center [199, 146] width 104 height 4
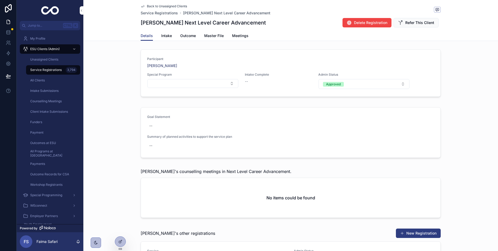
click at [378, 27] on button "Delete Registration" at bounding box center [367, 22] width 49 height 9
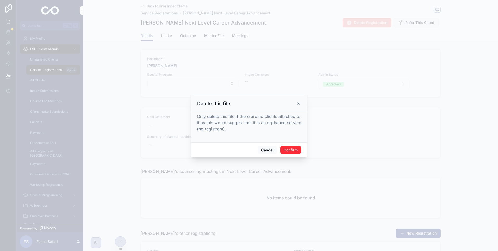
click at [291, 152] on button "Confirm" at bounding box center [290, 150] width 21 height 8
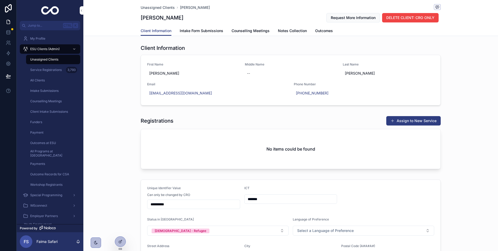
click at [418, 109] on div "Client Information First Name [PERSON_NAME] Middle Name -- Last Name [PERSON_NA…" at bounding box center [290, 75] width 415 height 67
click at [415, 117] on button "Assign to New Service" at bounding box center [413, 120] width 54 height 9
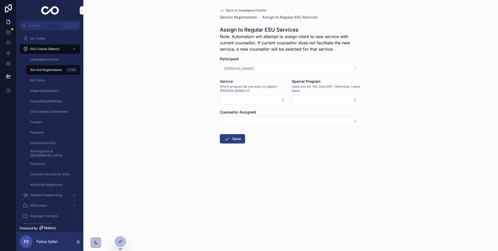
click at [261, 97] on button "Select Button" at bounding box center [255, 99] width 70 height 9
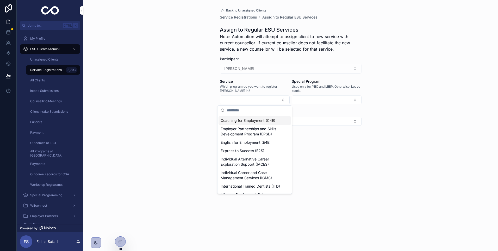
click at [254, 120] on span "Coaching for Employment (C4E)" at bounding box center [248, 120] width 55 height 5
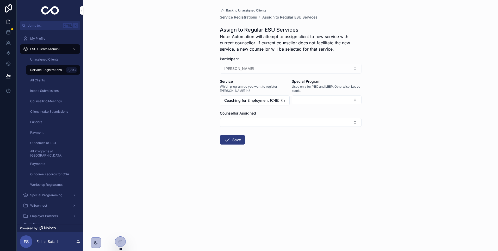
click at [225, 145] on form "Participant [PERSON_NAME] Service Which program do you want to register [PERSON…" at bounding box center [291, 116] width 142 height 121
click at [227, 142] on icon "scrollable content" at bounding box center [227, 140] width 6 height 6
